Goal: Task Accomplishment & Management: Use online tool/utility

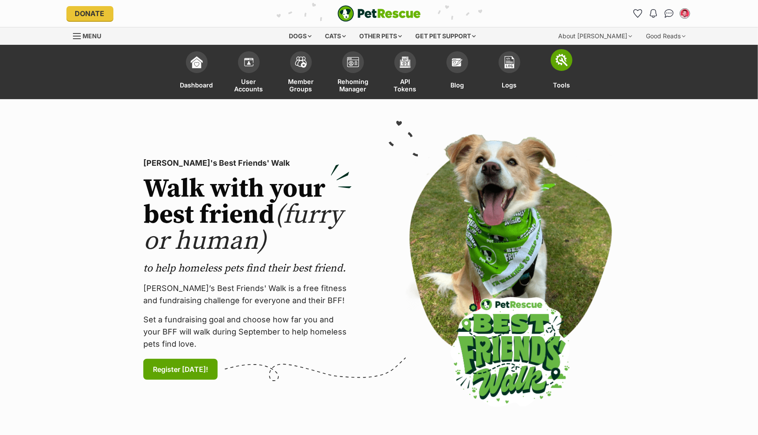
click at [559, 63] on img at bounding box center [562, 60] width 12 height 12
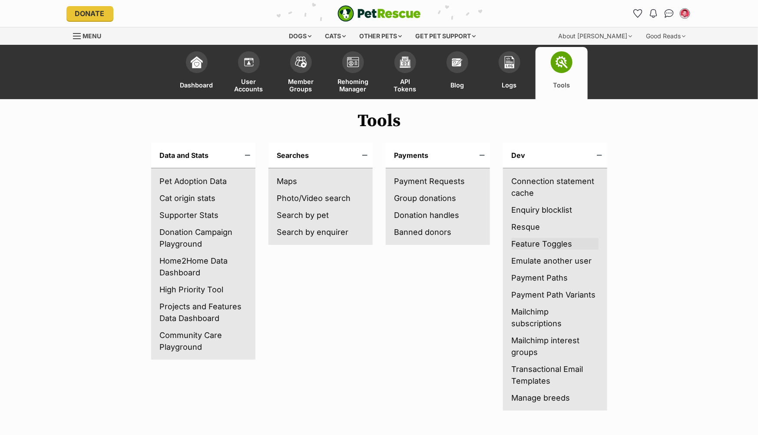
click at [535, 245] on link "Feature Toggles" at bounding box center [555, 244] width 87 height 12
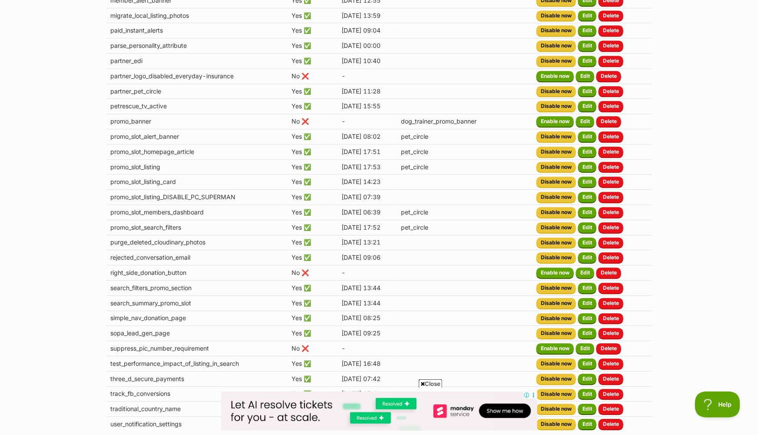
scroll to position [788, 0]
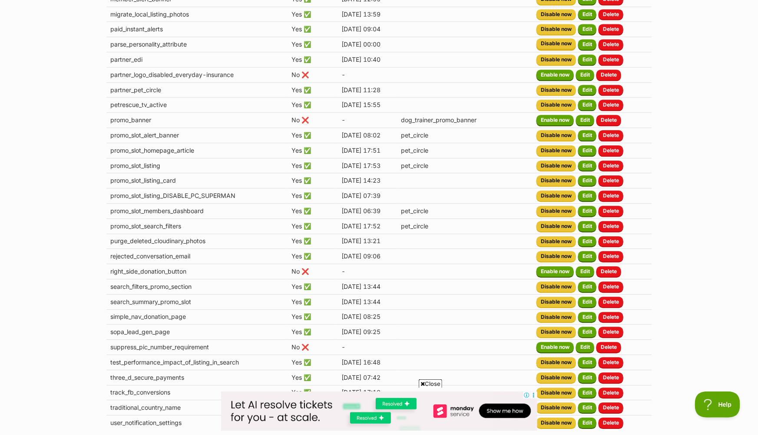
click at [562, 46] on button "Disable now" at bounding box center [557, 43] width 40 height 10
click at [559, 45] on button "Disable now" at bounding box center [557, 43] width 40 height 10
